Goal: Obtain resource: Obtain resource

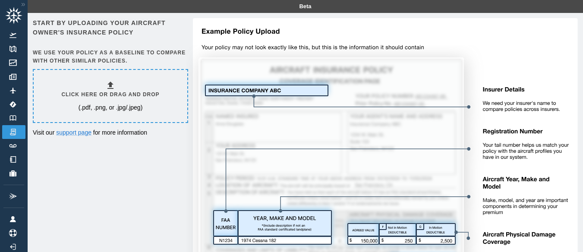
click at [154, 93] on h6 "Click here or drag and drop" at bounding box center [110, 95] width 98 height 8
click at [10, 130] on img at bounding box center [13, 132] width 10 height 8
click at [13, 176] on img at bounding box center [13, 174] width 10 height 6
